Goal: Find specific page/section: Find specific page/section

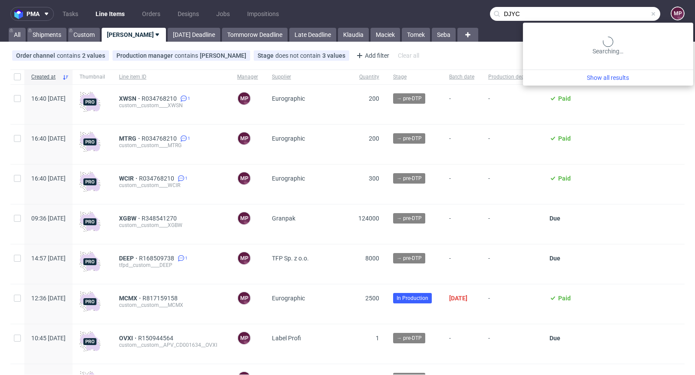
type input "DJYC"
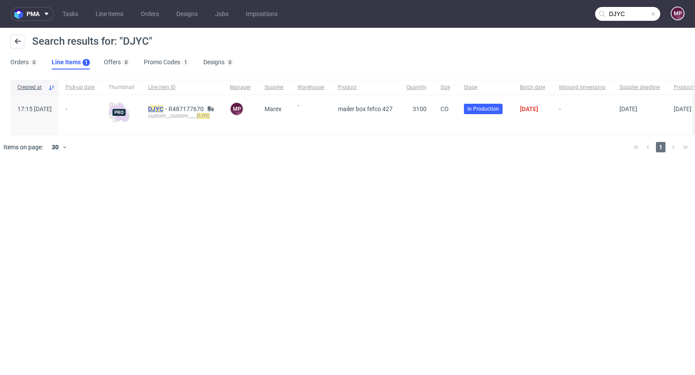
click at [163, 108] on mark "DJYC" at bounding box center [155, 109] width 15 height 7
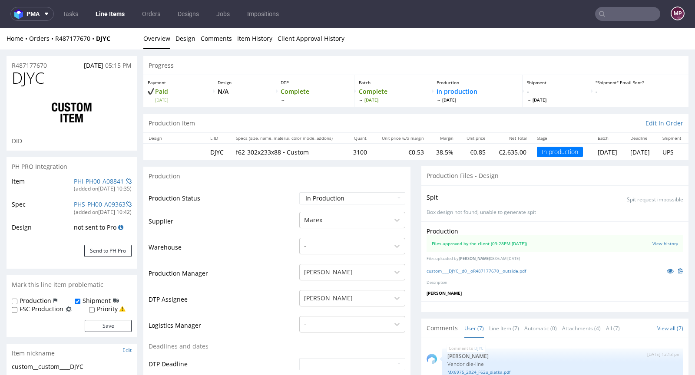
scroll to position [122, 0]
click at [667, 269] on icon at bounding box center [670, 271] width 7 height 6
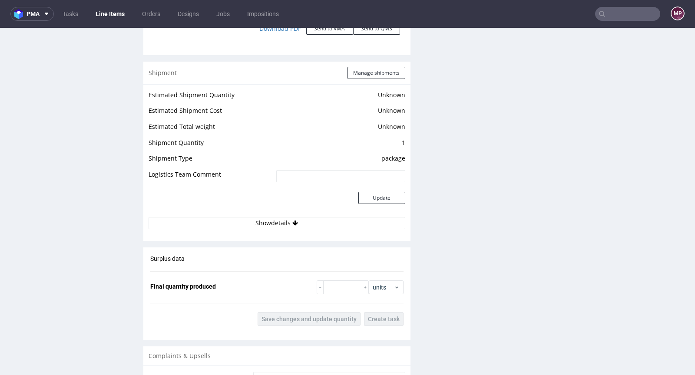
scroll to position [1165, 0]
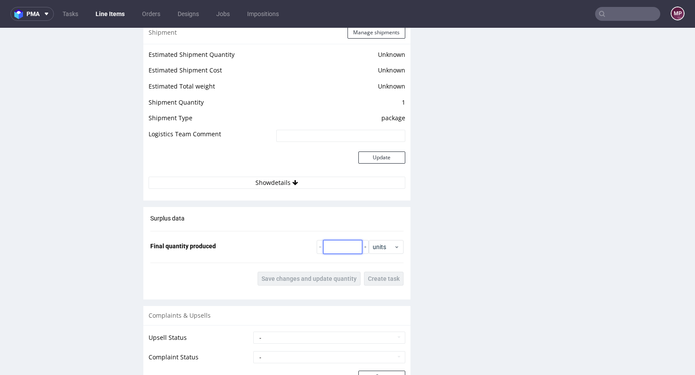
click at [346, 245] on input "number" at bounding box center [342, 247] width 39 height 14
type input "3100"
click at [330, 276] on span "Save changes and update quantity" at bounding box center [308, 279] width 95 height 6
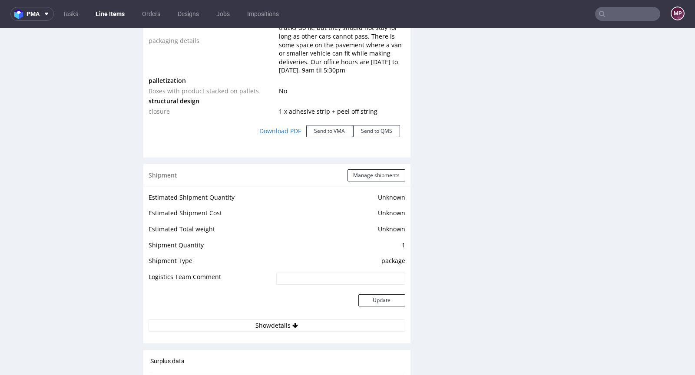
scroll to position [1047, 0]
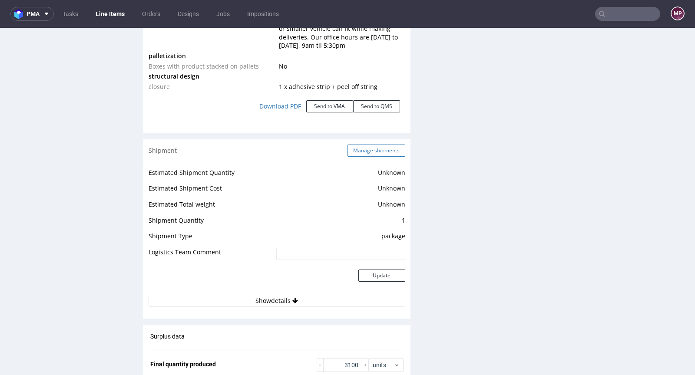
click at [371, 147] on button "Manage shipments" at bounding box center [376, 151] width 58 height 12
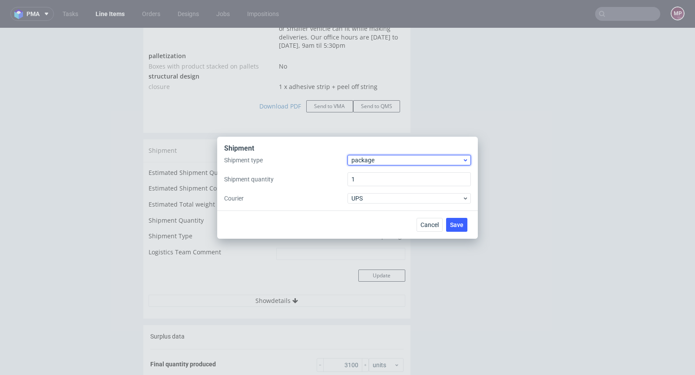
click at [375, 159] on span "package" at bounding box center [406, 160] width 111 height 9
click at [376, 179] on div "pallet" at bounding box center [409, 179] width 116 height 16
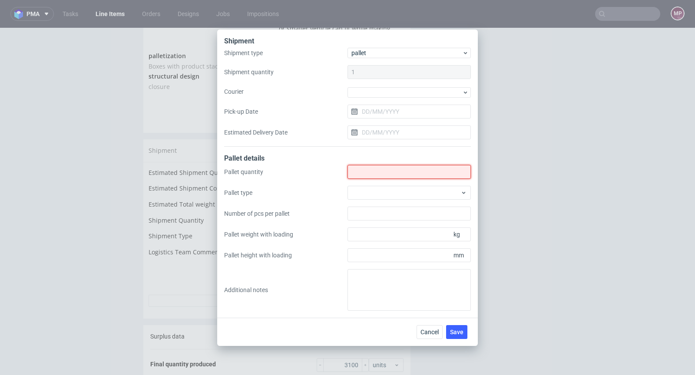
click at [375, 174] on input "Shipment type" at bounding box center [408, 172] width 123 height 14
type input "2"
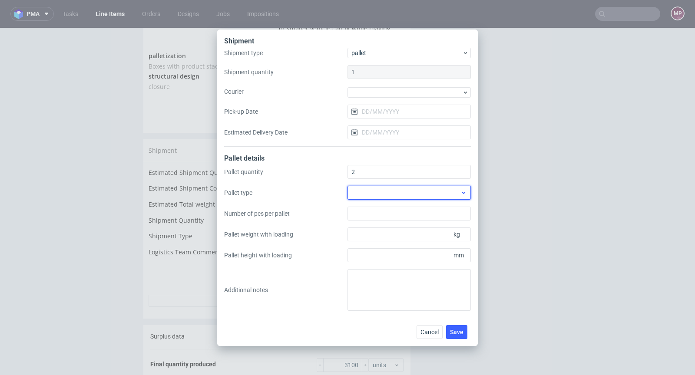
click at [403, 195] on div at bounding box center [408, 193] width 123 height 14
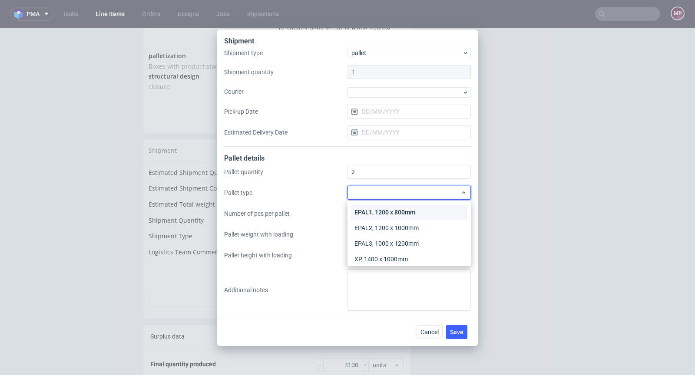
click at [401, 210] on div "EPAL1, 1200 x 800mm" at bounding box center [409, 213] width 116 height 16
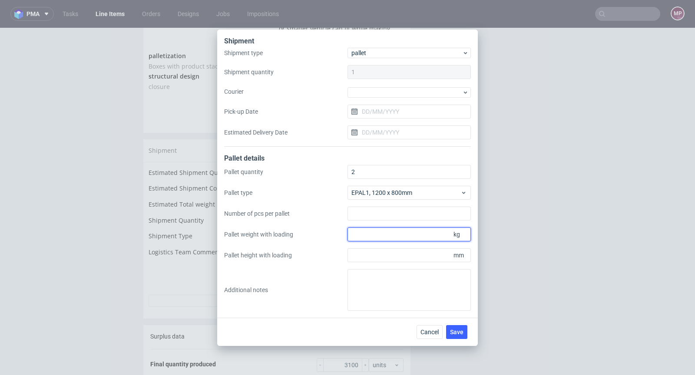
click at [380, 238] on input "Pallet weight with loading" at bounding box center [408, 235] width 123 height 14
type input "250"
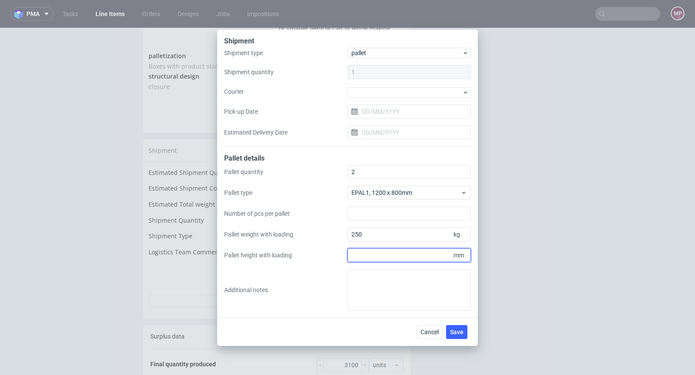
click at [379, 254] on input "Pallet height with loading" at bounding box center [408, 255] width 123 height 14
type input "1650"
click at [458, 330] on span "Save" at bounding box center [456, 332] width 13 height 6
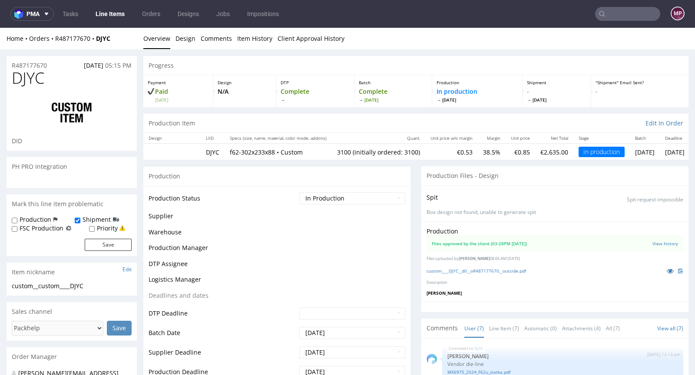
scroll to position [122, 0]
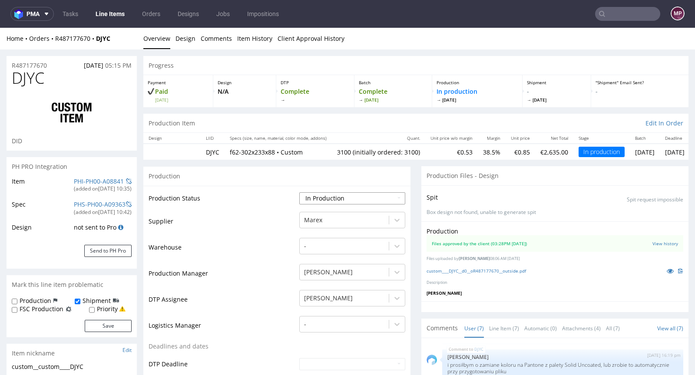
click at [349, 196] on select "Waiting for Artwork Waiting for Diecut Waiting for Mockup Waiting for DTP Waiti…" at bounding box center [352, 198] width 106 height 12
select select "production_complete"
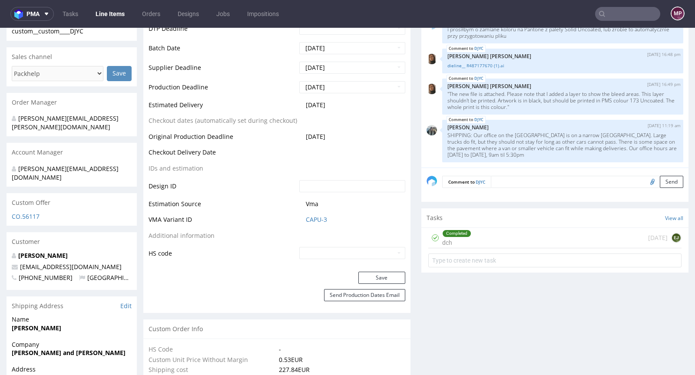
scroll to position [361, 0]
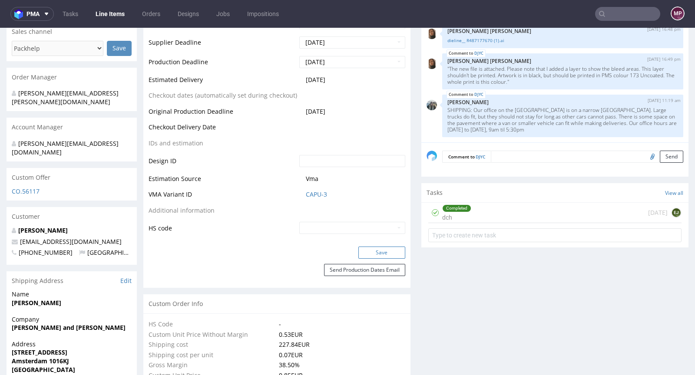
click at [372, 257] on button "Save" at bounding box center [381, 253] width 47 height 12
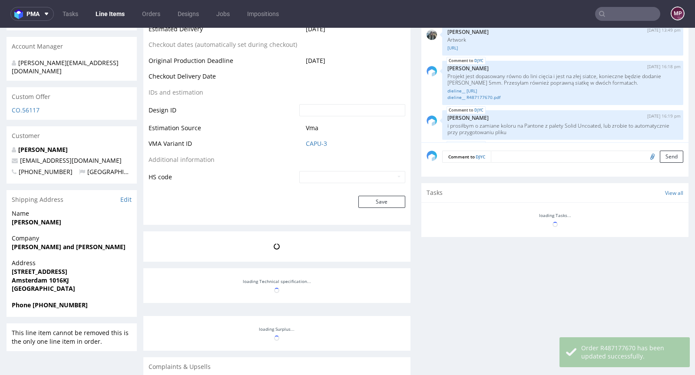
scroll to position [122, 0]
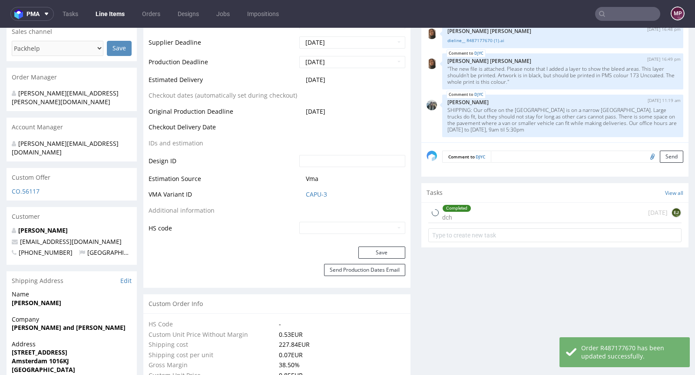
type input "3100"
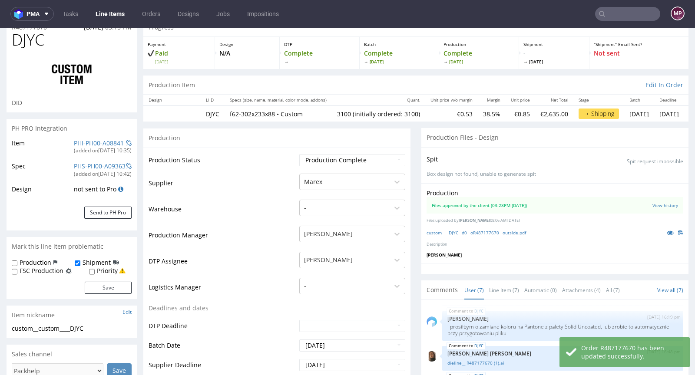
scroll to position [0, 0]
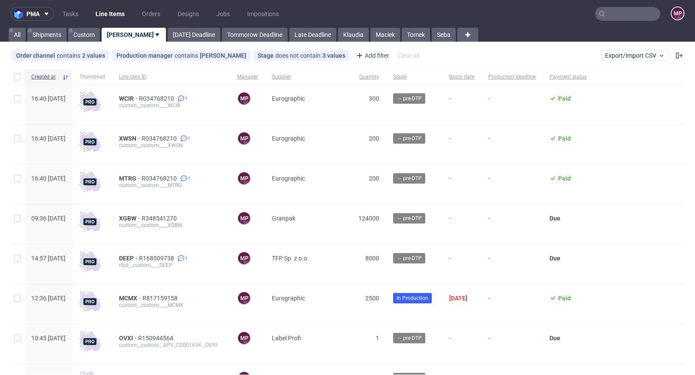
click at [606, 21] on nav "pma Tasks Line Items Orders Designs Jobs Impositions MP" at bounding box center [347, 14] width 695 height 28
click at [605, 19] on input "text" at bounding box center [627, 14] width 65 height 14
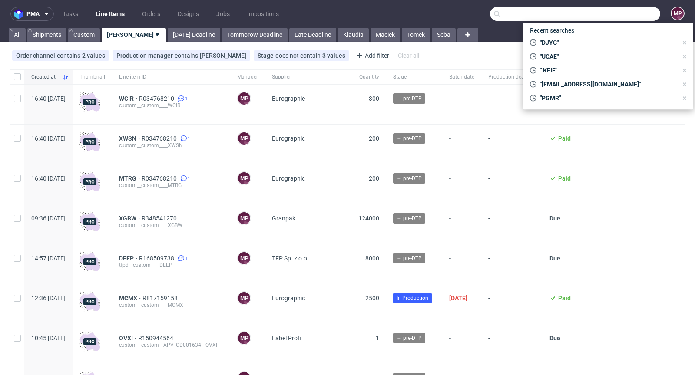
paste input "PUYV"
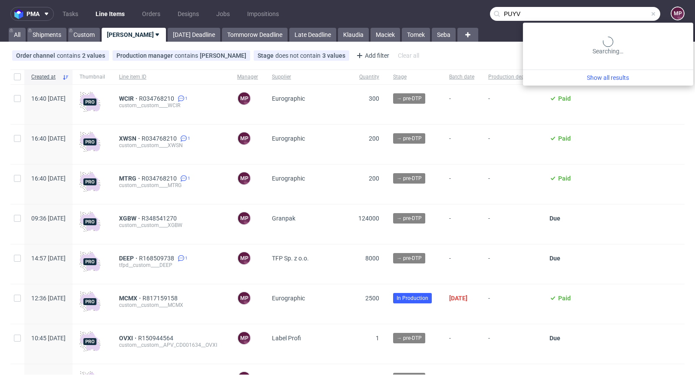
type input "PUYV"
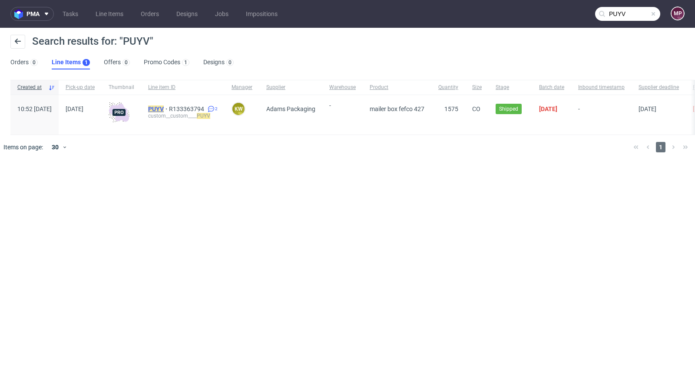
click at [164, 110] on mark "PUYV" at bounding box center [156, 109] width 16 height 7
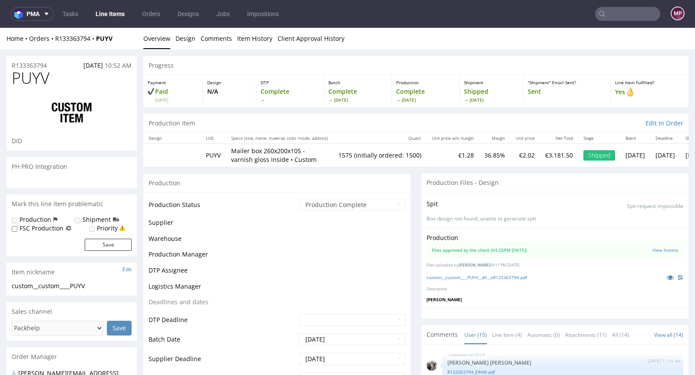
scroll to position [482, 0]
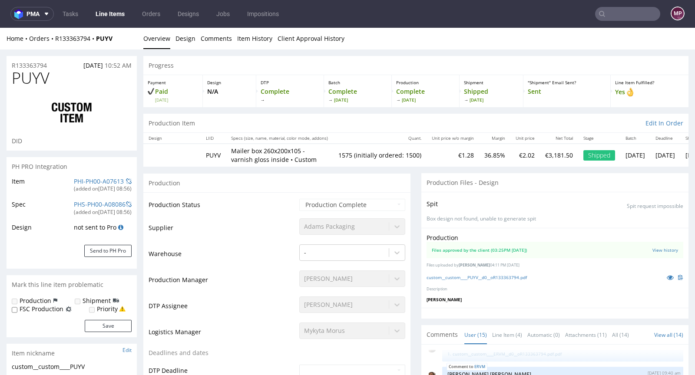
select select "in_progress"
drag, startPoint x: 122, startPoint y: 38, endPoint x: 55, endPoint y: 36, distance: 67.8
click at [55, 36] on div "Home Orders R133363794 PUYV" at bounding box center [72, 38] width 130 height 9
copy div "R133363794 PUYV"
click at [667, 278] on icon at bounding box center [670, 277] width 7 height 6
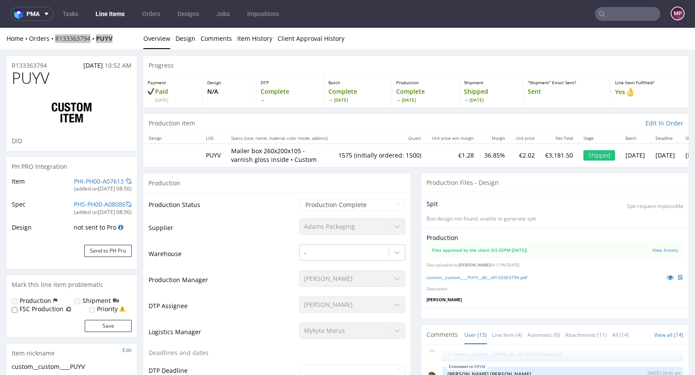
click at [620, 23] on nav "pma Tasks Line Items Orders Designs Jobs Impositions MP" at bounding box center [347, 14] width 695 height 28
click at [625, 18] on input "text" at bounding box center [627, 14] width 65 height 14
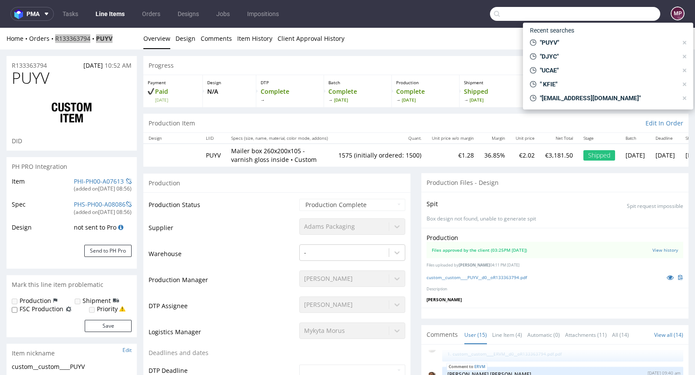
paste input "KGTG"
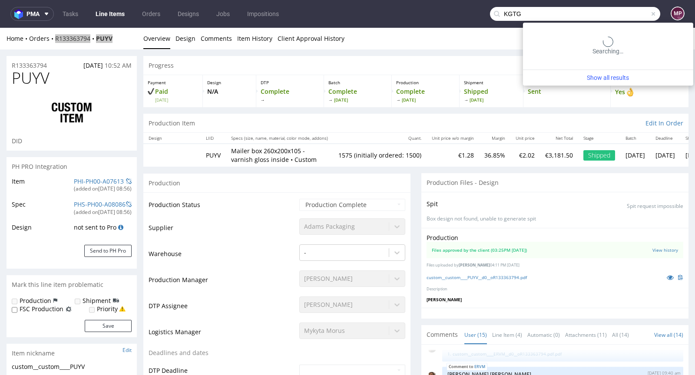
type input "KGTG"
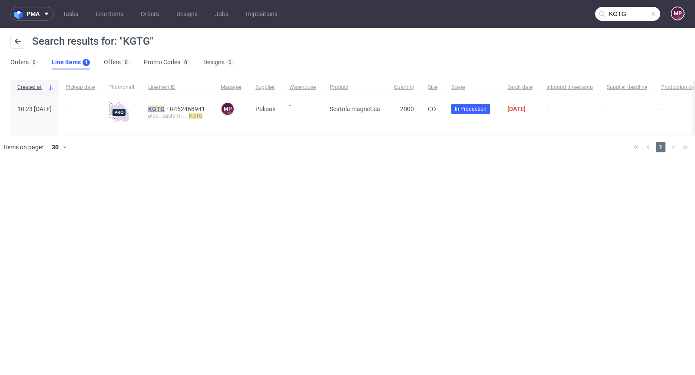
click at [165, 109] on mark "KGTG" at bounding box center [156, 109] width 17 height 7
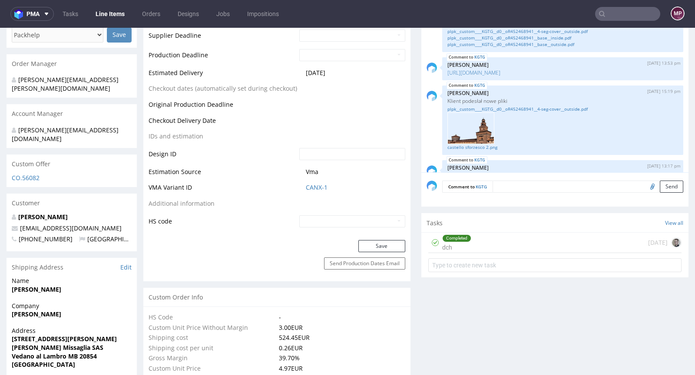
scroll to position [516, 0]
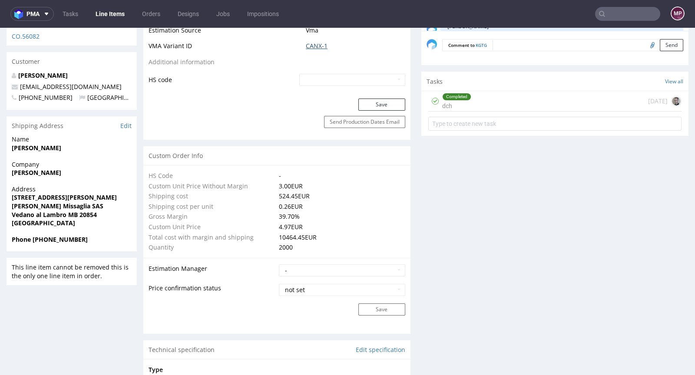
click at [313, 43] on link "CANX-1" at bounding box center [317, 46] width 22 height 9
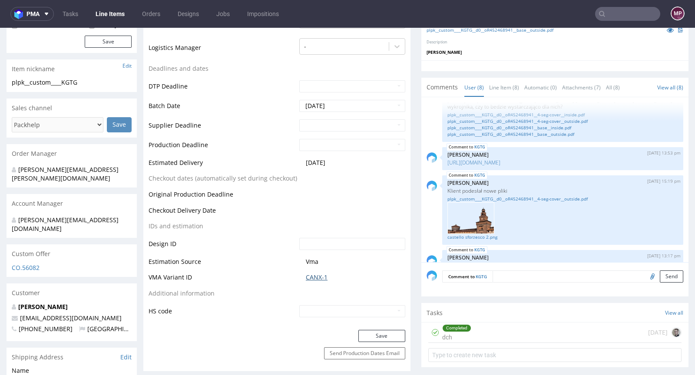
scroll to position [181, 0]
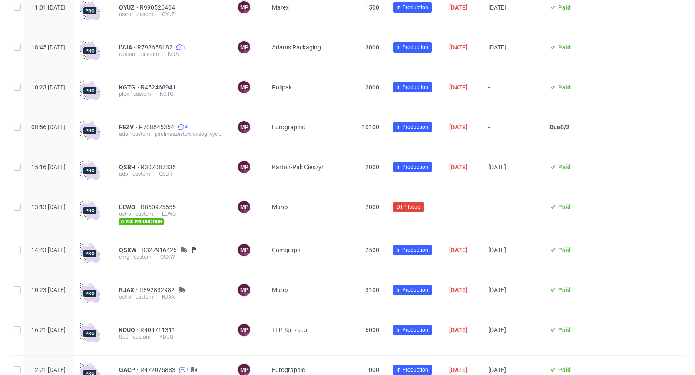
scroll to position [1289, 0]
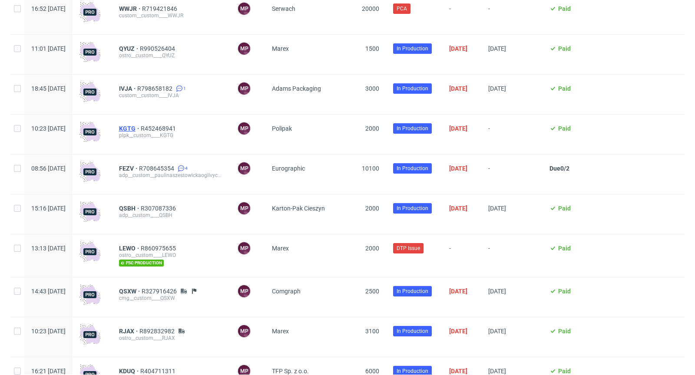
click at [141, 129] on span "KGTG" at bounding box center [130, 128] width 22 height 7
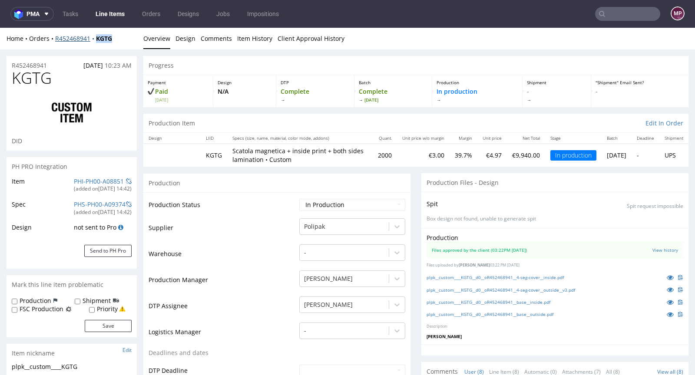
drag, startPoint x: 119, startPoint y: 39, endPoint x: 97, endPoint y: 36, distance: 22.3
click at [97, 36] on div "Home Orders R452468941 KGTG" at bounding box center [72, 38] width 130 height 9
copy strong "KGTG"
click at [83, 176] on td "PHI-PH00-A08851 (added on 28.07.2025, 14:42 )" at bounding box center [102, 187] width 60 height 23
click at [83, 178] on link "PHI-PH00-A08851" at bounding box center [99, 181] width 50 height 8
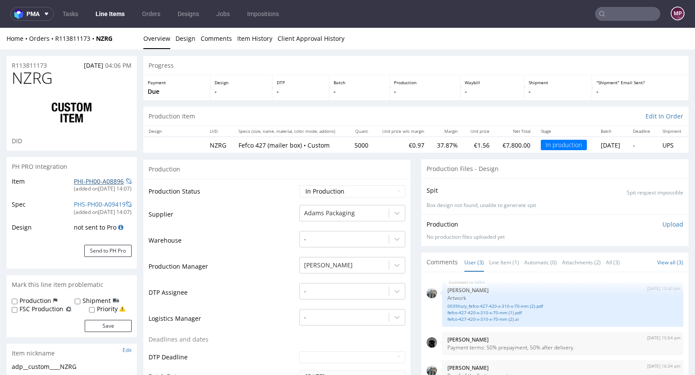
click at [106, 184] on link "PHI-PH00-A08896" at bounding box center [99, 181] width 50 height 8
